Goal: Complete application form

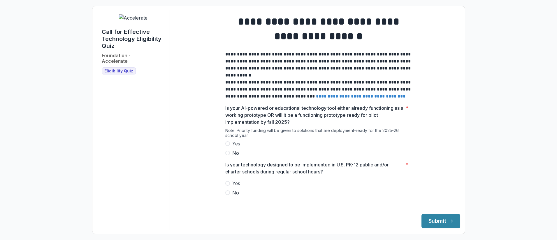
click at [228, 146] on span at bounding box center [227, 143] width 5 height 5
click at [228, 185] on span at bounding box center [227, 183] width 5 height 5
click at [434, 223] on button "Submit" at bounding box center [440, 221] width 39 height 14
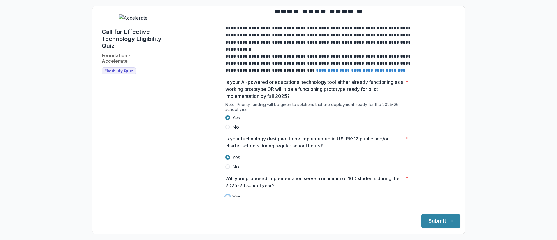
click at [303, 195] on div "Will your proposed implementation serve a minimum of 100 students during the 20…" at bounding box center [318, 192] width 187 height 35
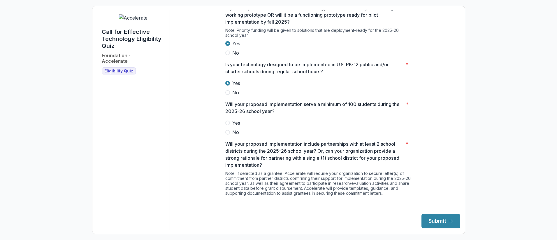
scroll to position [100, 0]
click at [229, 125] on label "Yes" at bounding box center [318, 122] width 187 height 7
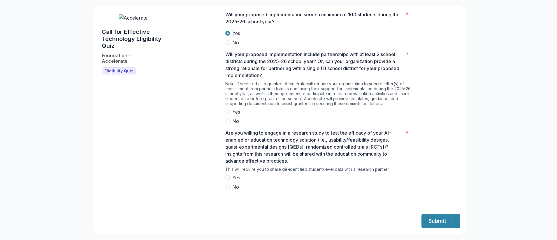
scroll to position [192, 0]
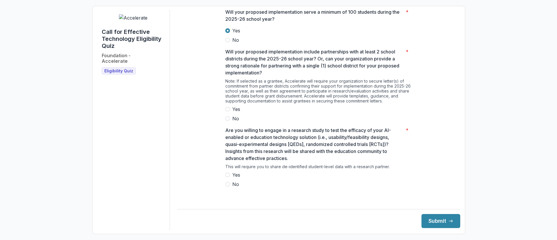
click at [229, 112] on label "Yes" at bounding box center [318, 109] width 187 height 7
click at [227, 177] on span at bounding box center [227, 174] width 5 height 5
click at [433, 217] on button "Submit" at bounding box center [440, 221] width 39 height 14
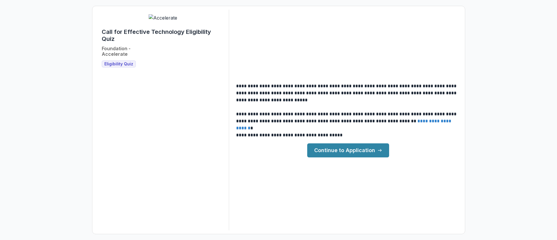
click at [363, 153] on link "Continue to Application" at bounding box center [348, 150] width 82 height 14
